Goal: Transaction & Acquisition: Purchase product/service

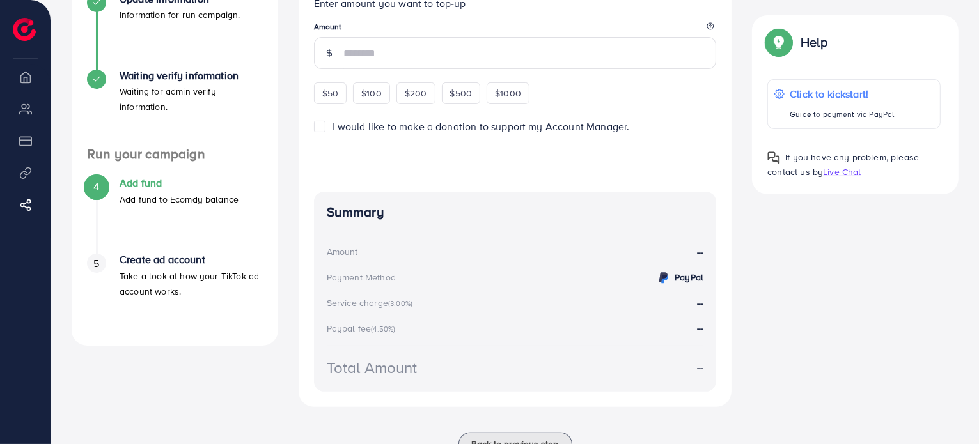
scroll to position [261, 0]
click at [26, 84] on li "Overview" at bounding box center [25, 77] width 50 height 26
drag, startPoint x: 28, startPoint y: 121, endPoint x: 24, endPoint y: 141, distance: 20.9
click at [28, 125] on ul "Overview My ad accounts Payment Product Links Affiliate Program" at bounding box center [25, 151] width 50 height 174
click at [24, 173] on li "Product Links" at bounding box center [25, 173] width 50 height 26
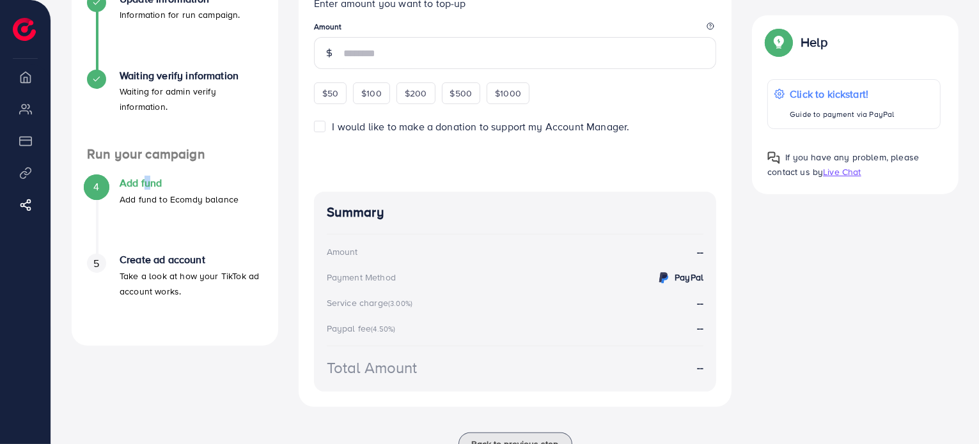
click at [144, 177] on h4 "Add fund" at bounding box center [179, 183] width 119 height 12
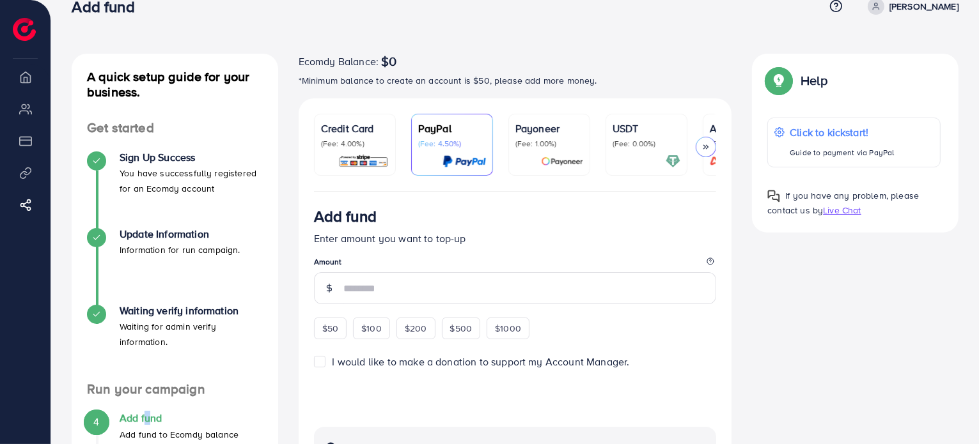
scroll to position [26, 0]
click at [643, 137] on div "USDT (Fee: 0.00%)" at bounding box center [646, 135] width 68 height 28
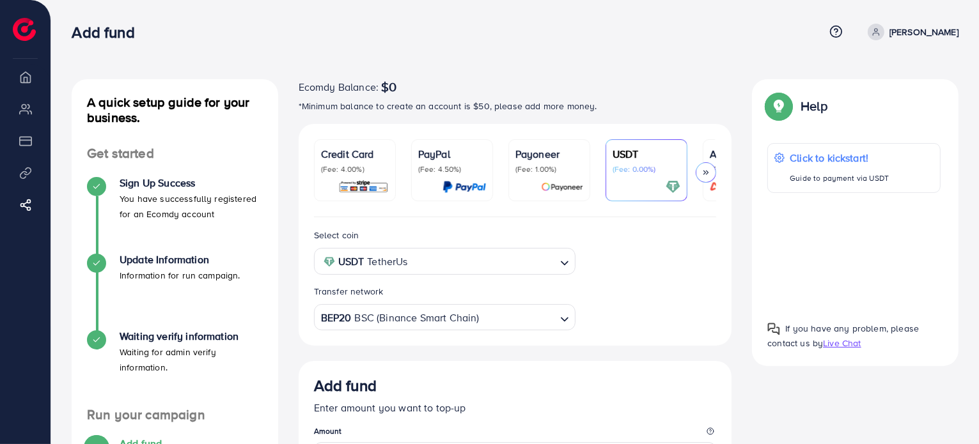
click at [700, 167] on div at bounding box center [705, 172] width 20 height 20
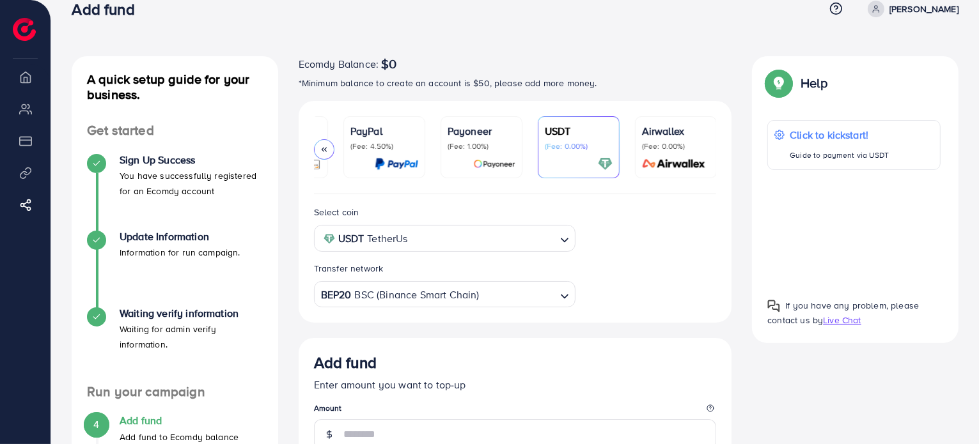
scroll to position [77, 0]
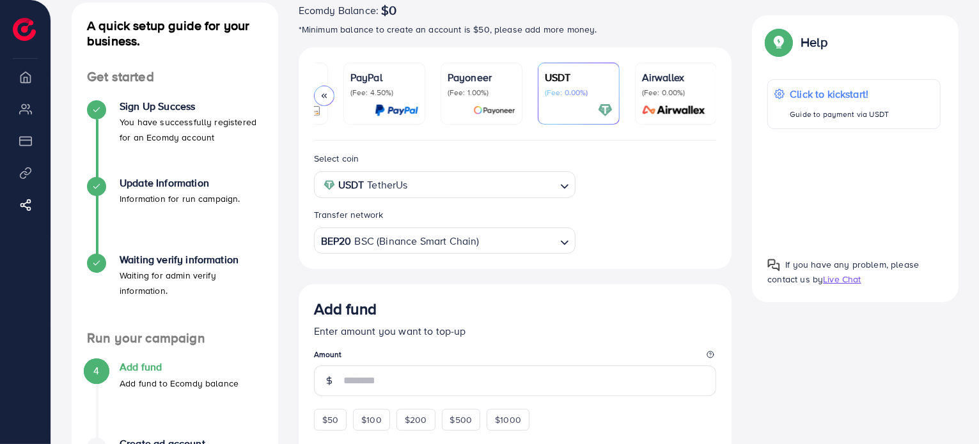
click at [470, 250] on div "BEP20 BSC (Binance Smart Chain)" at bounding box center [437, 240] width 238 height 22
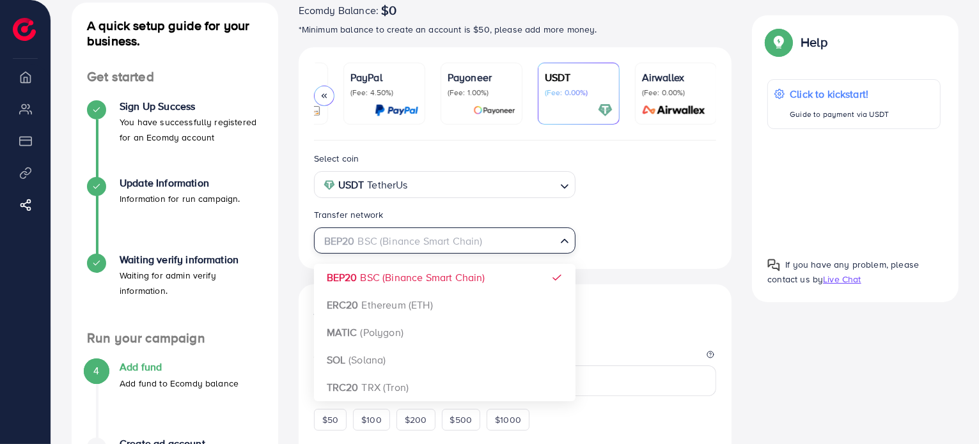
click at [469, 250] on input "Search for option" at bounding box center [437, 241] width 235 height 20
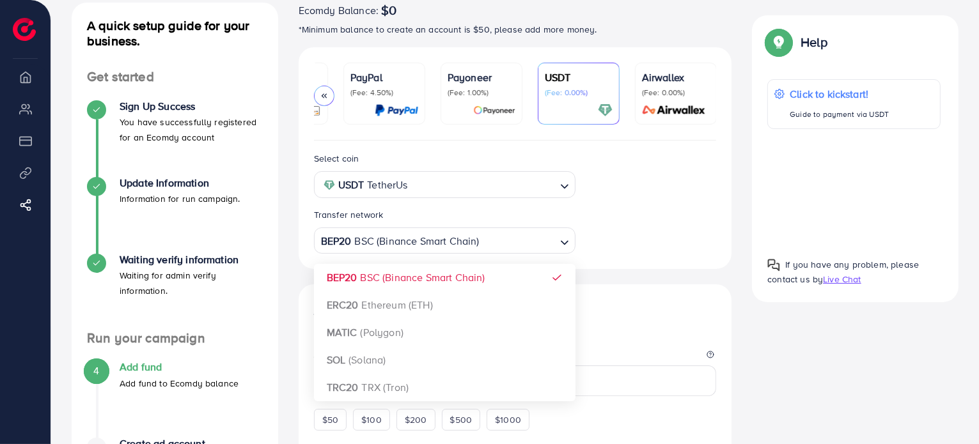
click at [603, 265] on div "Select coin USDT TetherUs Loading... Transfer network BEP20 BSC (Binance Smart …" at bounding box center [514, 205] width 433 height 128
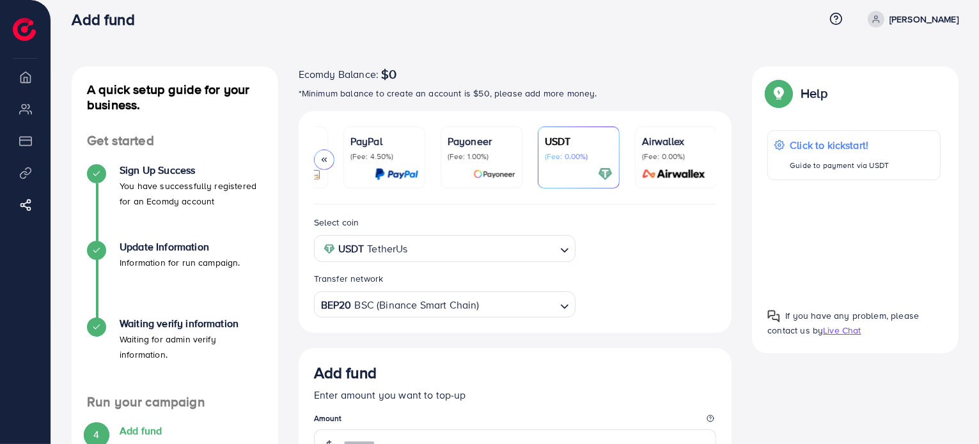
scroll to position [0, 0]
